Goal: Task Accomplishment & Management: Use online tool/utility

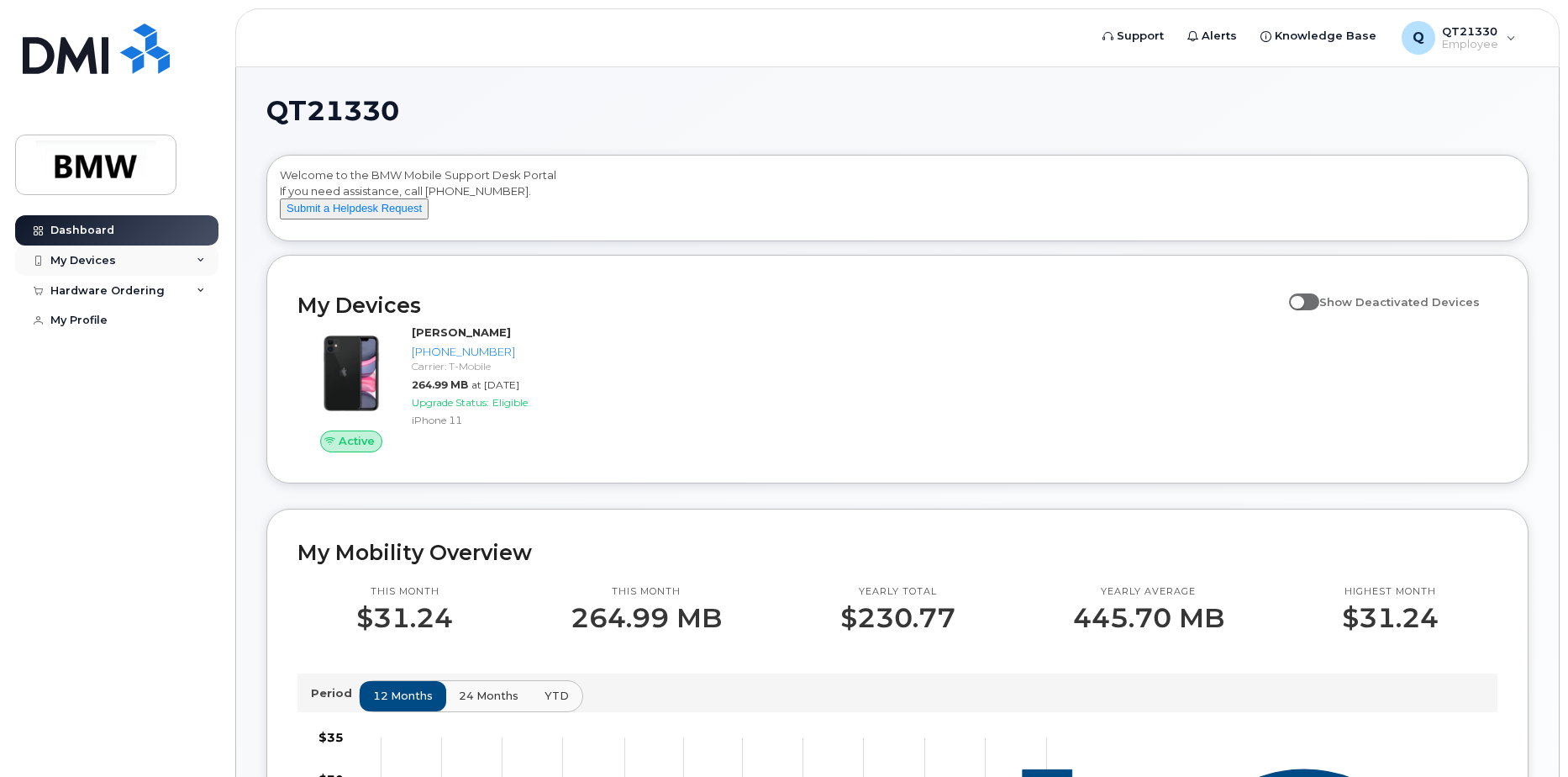
click at [198, 258] on icon at bounding box center [201, 261] width 9 height 9
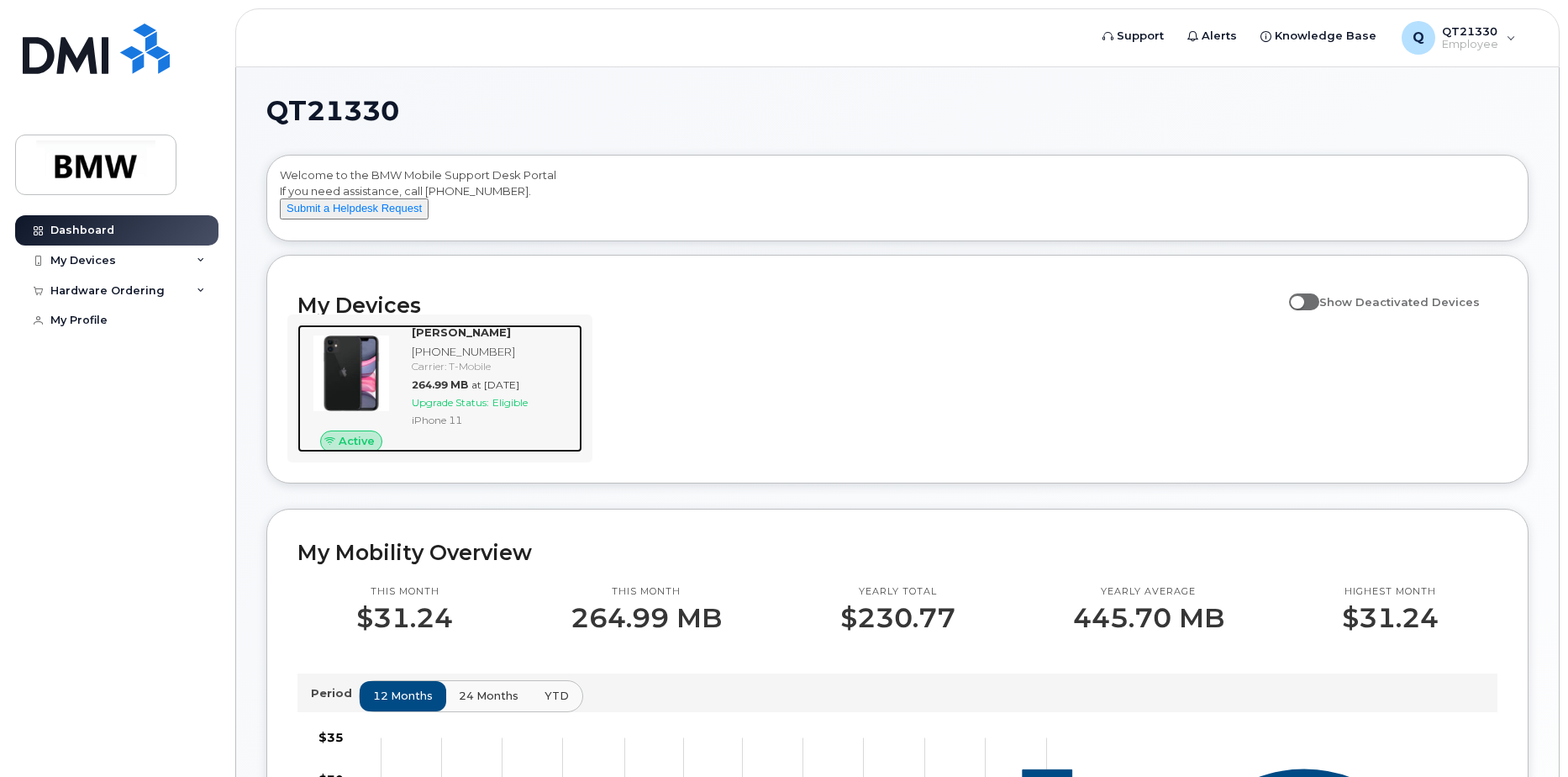
click at [458, 408] on span "Upgrade Status:" at bounding box center [451, 402] width 77 height 13
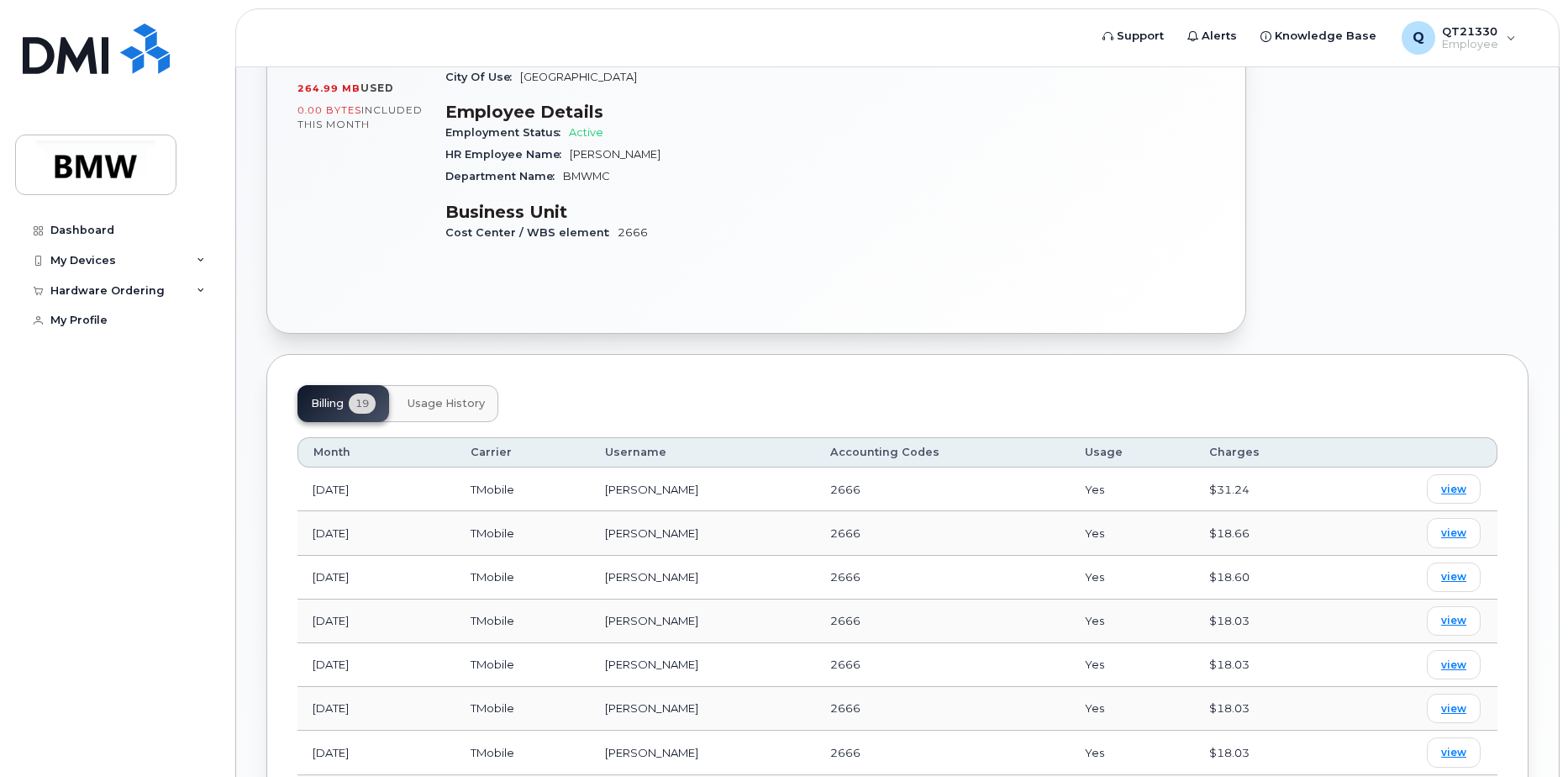
scroll to position [420, 0]
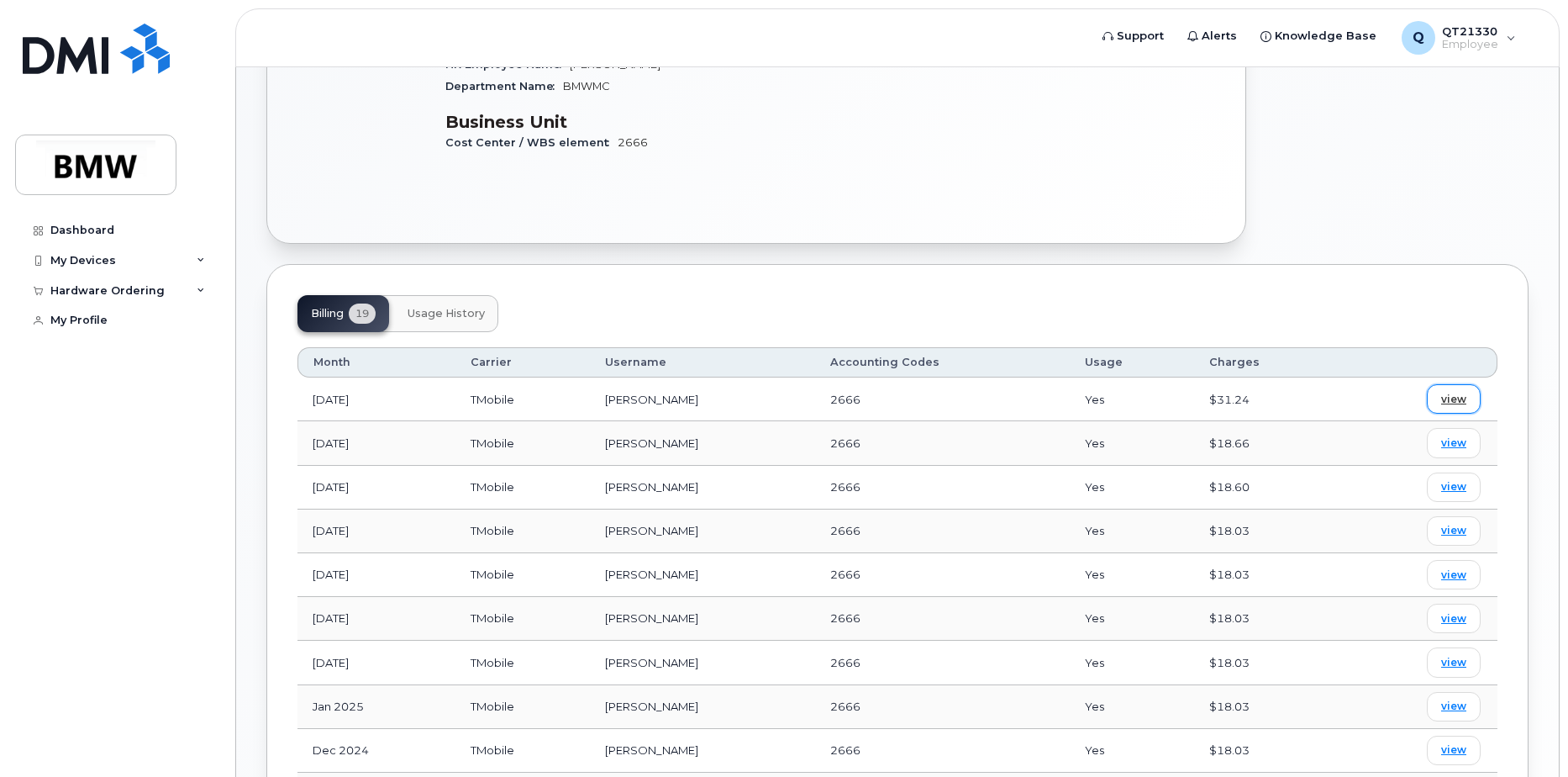
click at [1450, 392] on span "view" at bounding box center [1453, 400] width 25 height 15
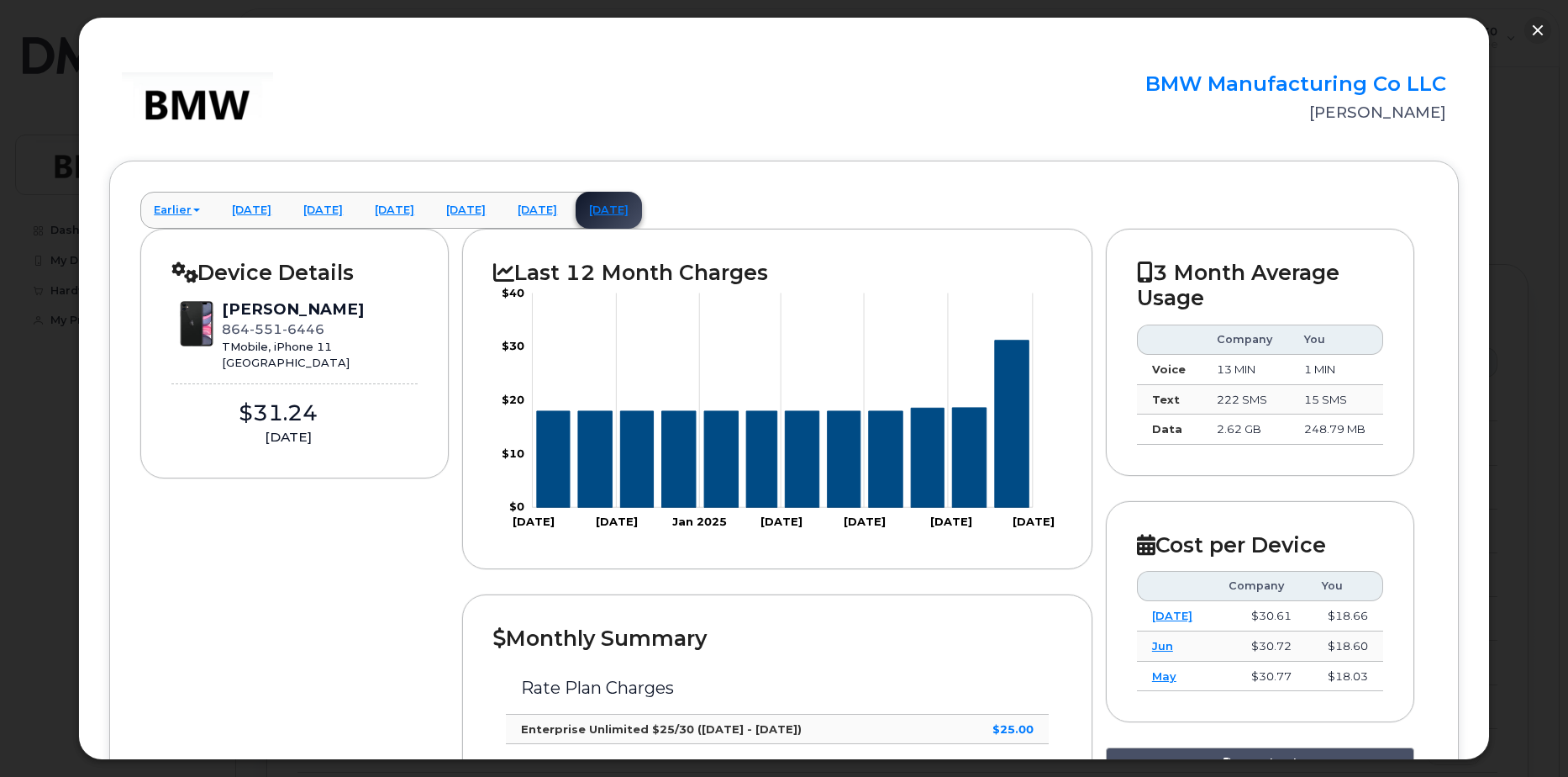
scroll to position [0, 0]
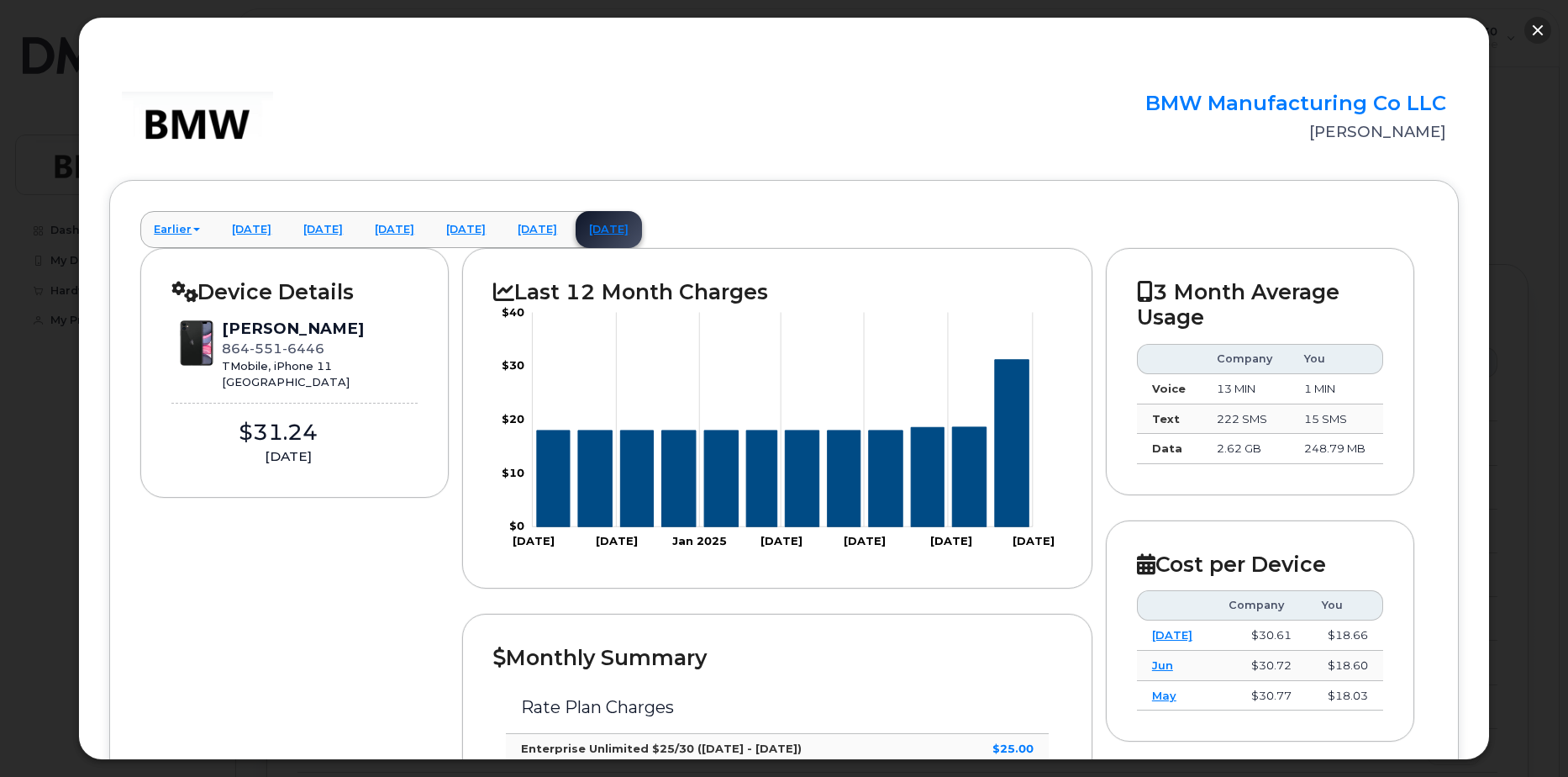
click at [1543, 34] on button "button" at bounding box center [1538, 30] width 27 height 27
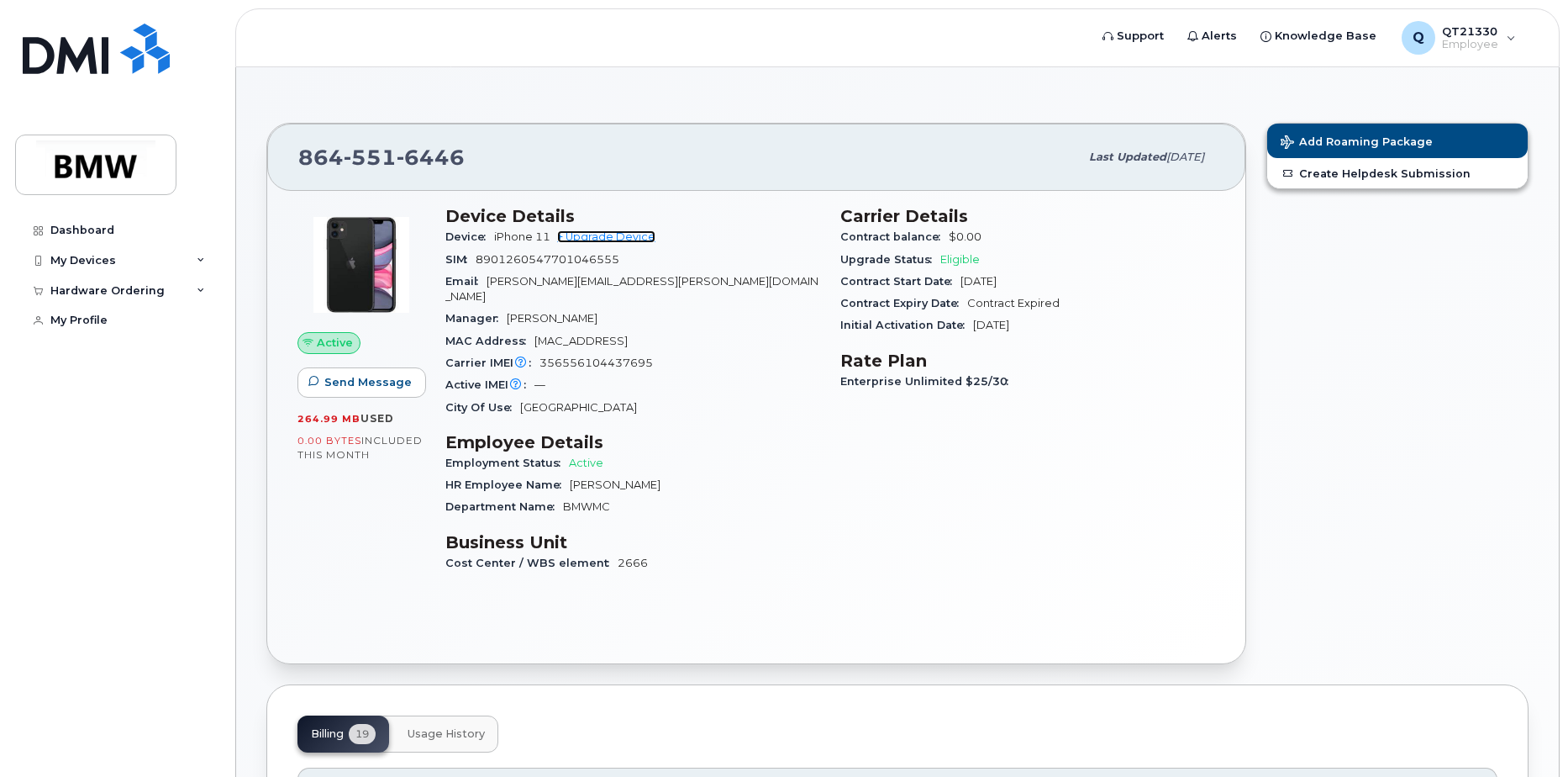
click at [604, 236] on link "+ Upgrade Device" at bounding box center [606, 236] width 98 height 13
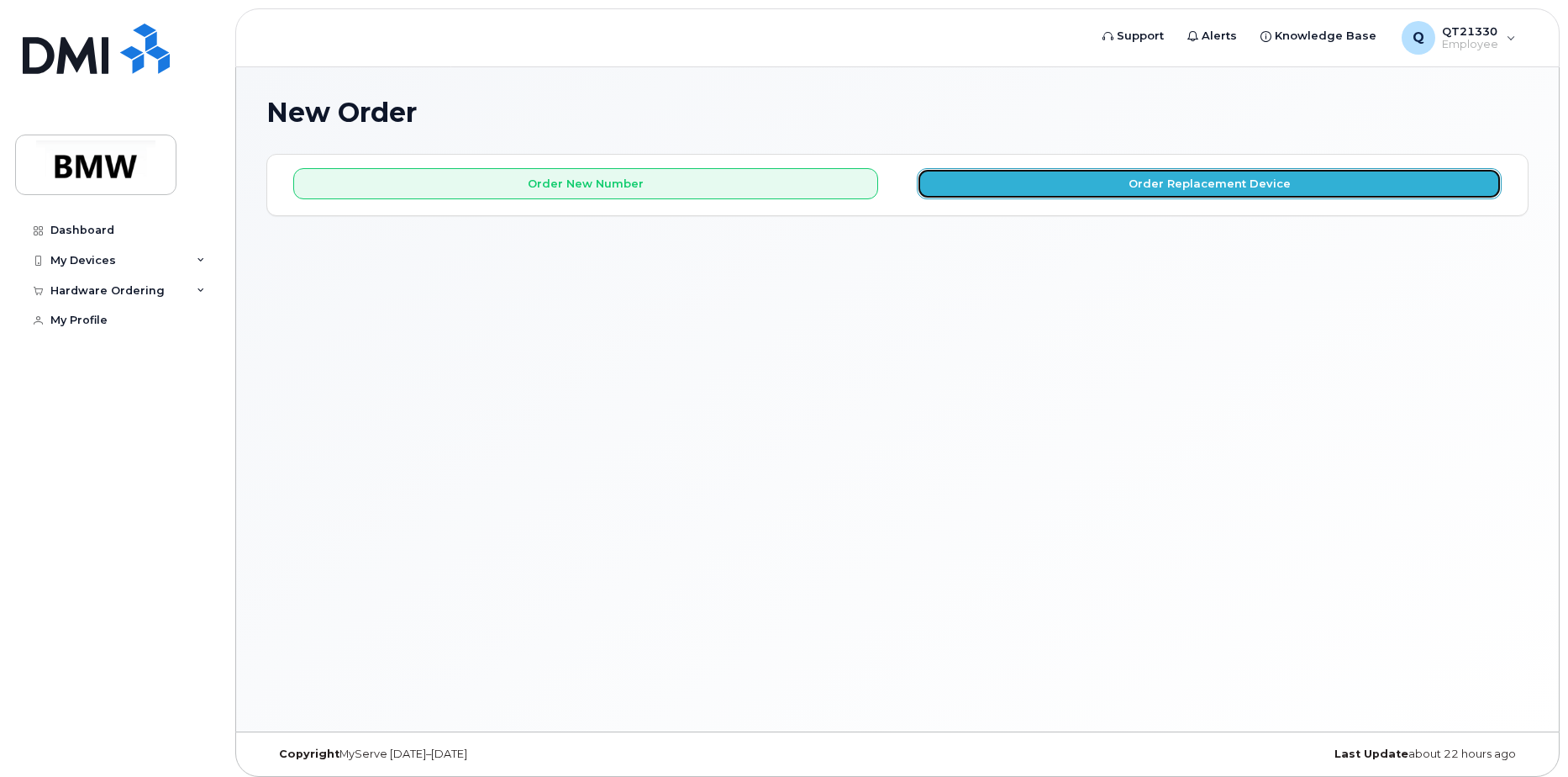
click at [1163, 185] on button "Order Replacement Device" at bounding box center [1209, 183] width 585 height 31
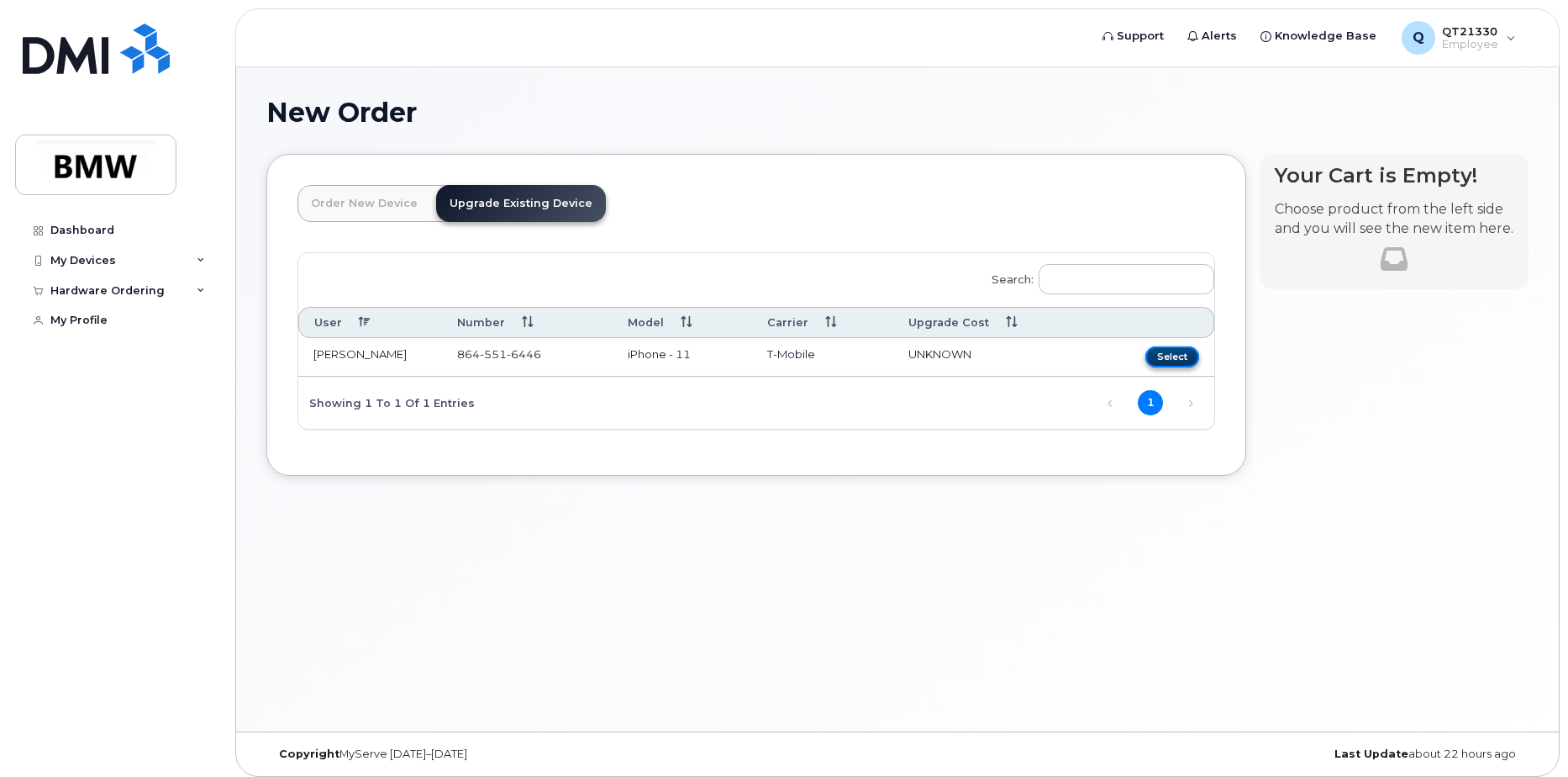
click at [1179, 355] on button "Select" at bounding box center [1172, 357] width 54 height 21
